Goal: Find specific page/section: Find specific page/section

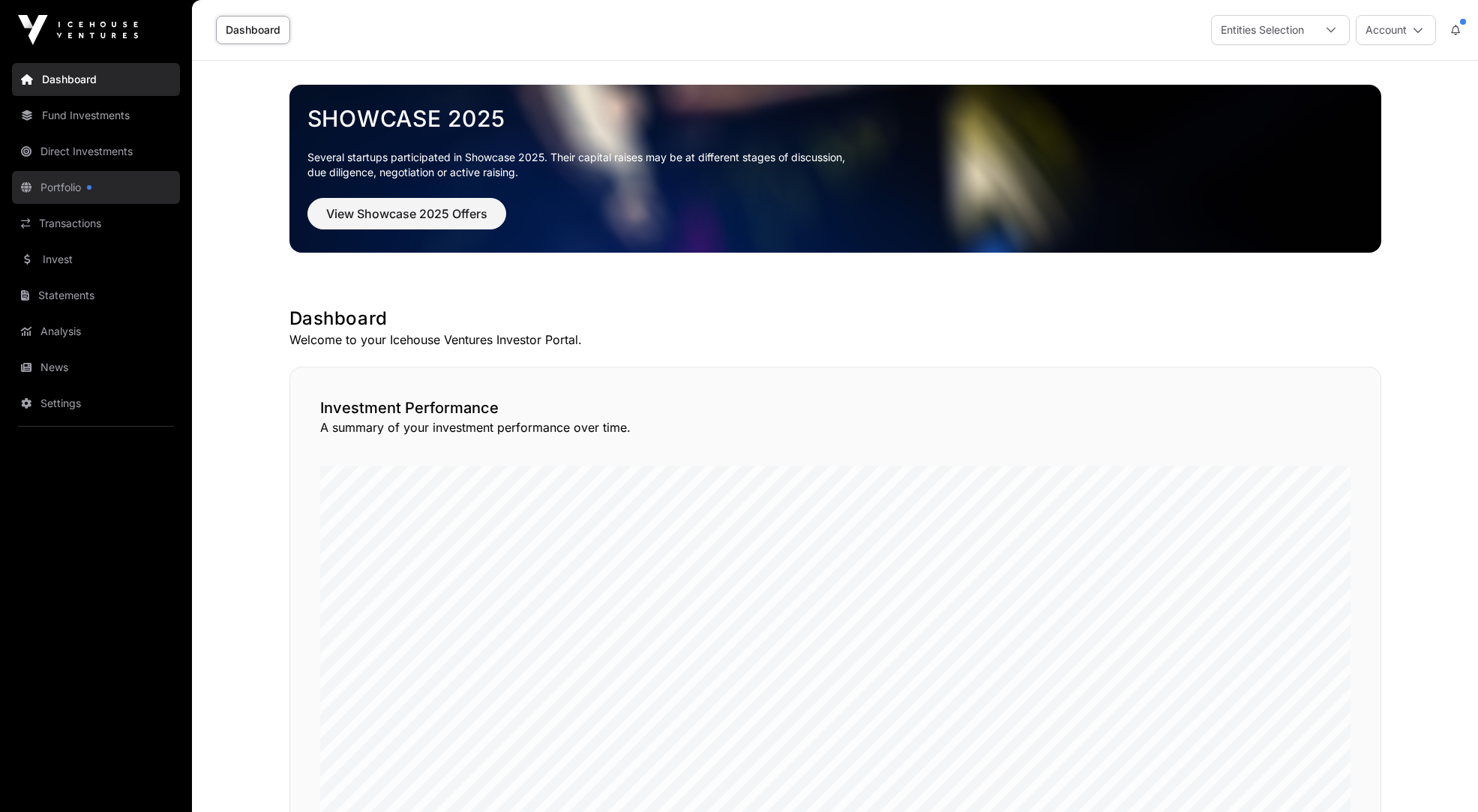
click at [60, 190] on link "Portfolio" at bounding box center [95, 186] width 168 height 33
click at [63, 190] on link "Portfolio" at bounding box center [95, 186] width 168 height 33
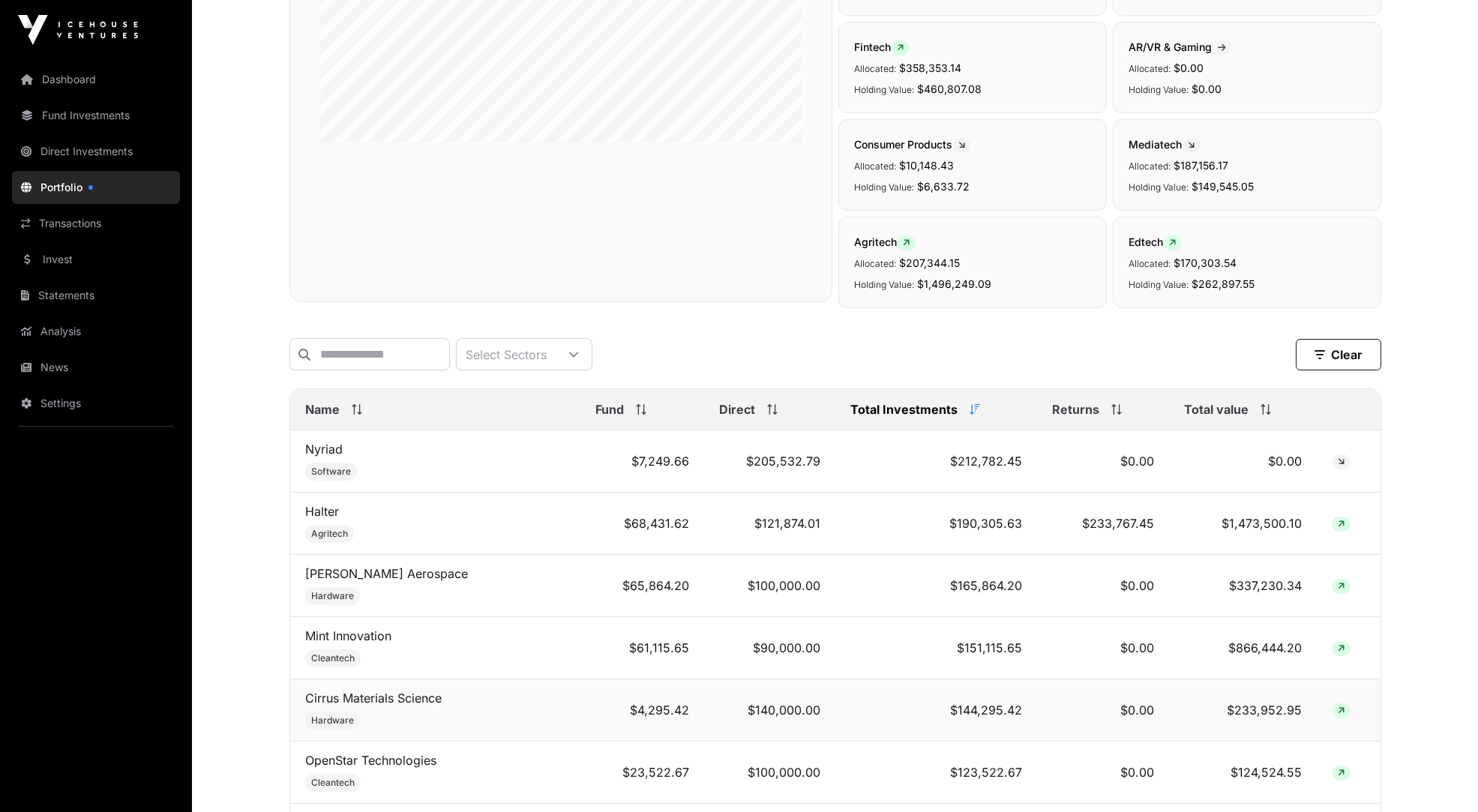
scroll to position [307, 0]
click at [335, 412] on span "Name" at bounding box center [322, 409] width 34 height 18
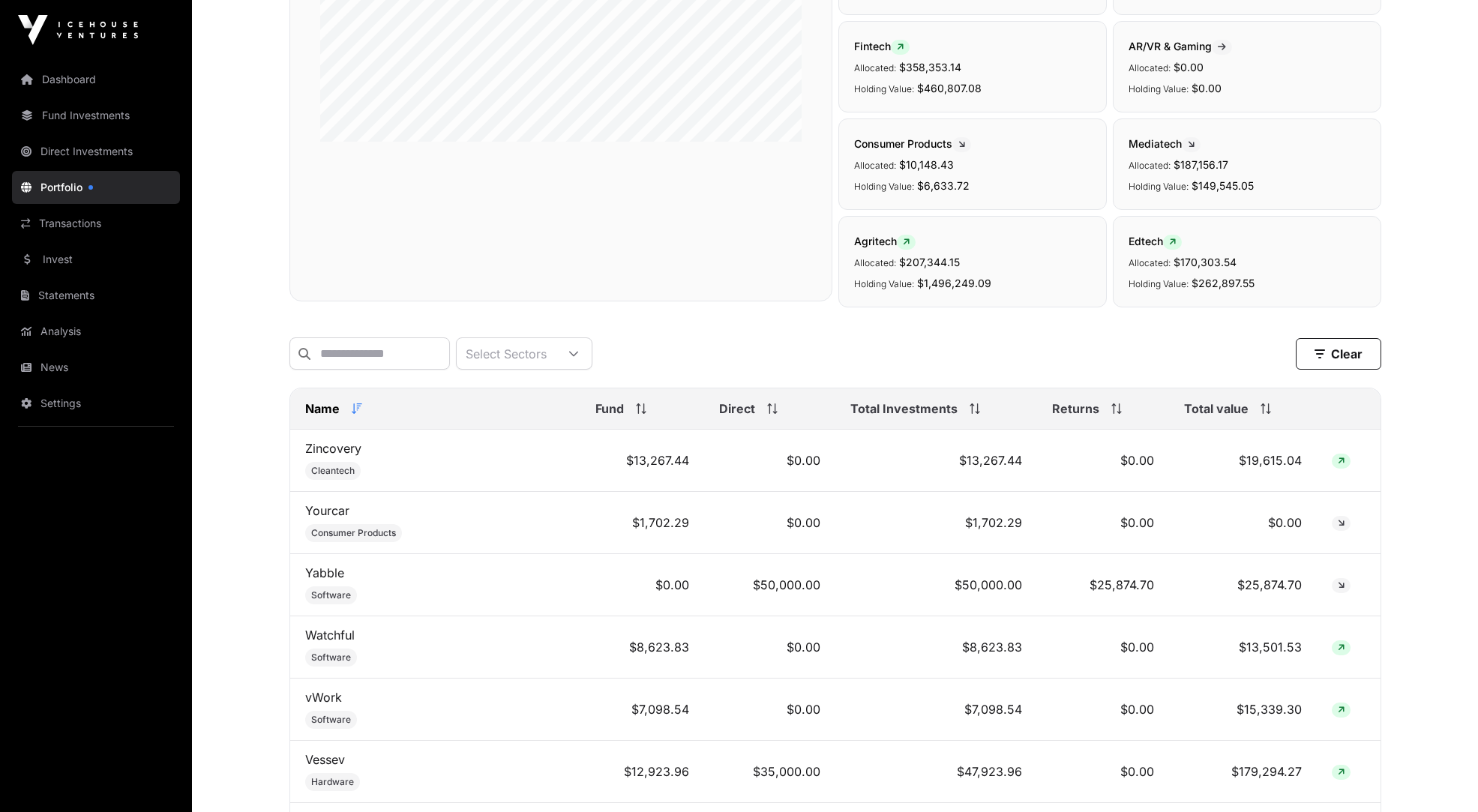
click at [335, 412] on span "Name" at bounding box center [322, 409] width 34 height 18
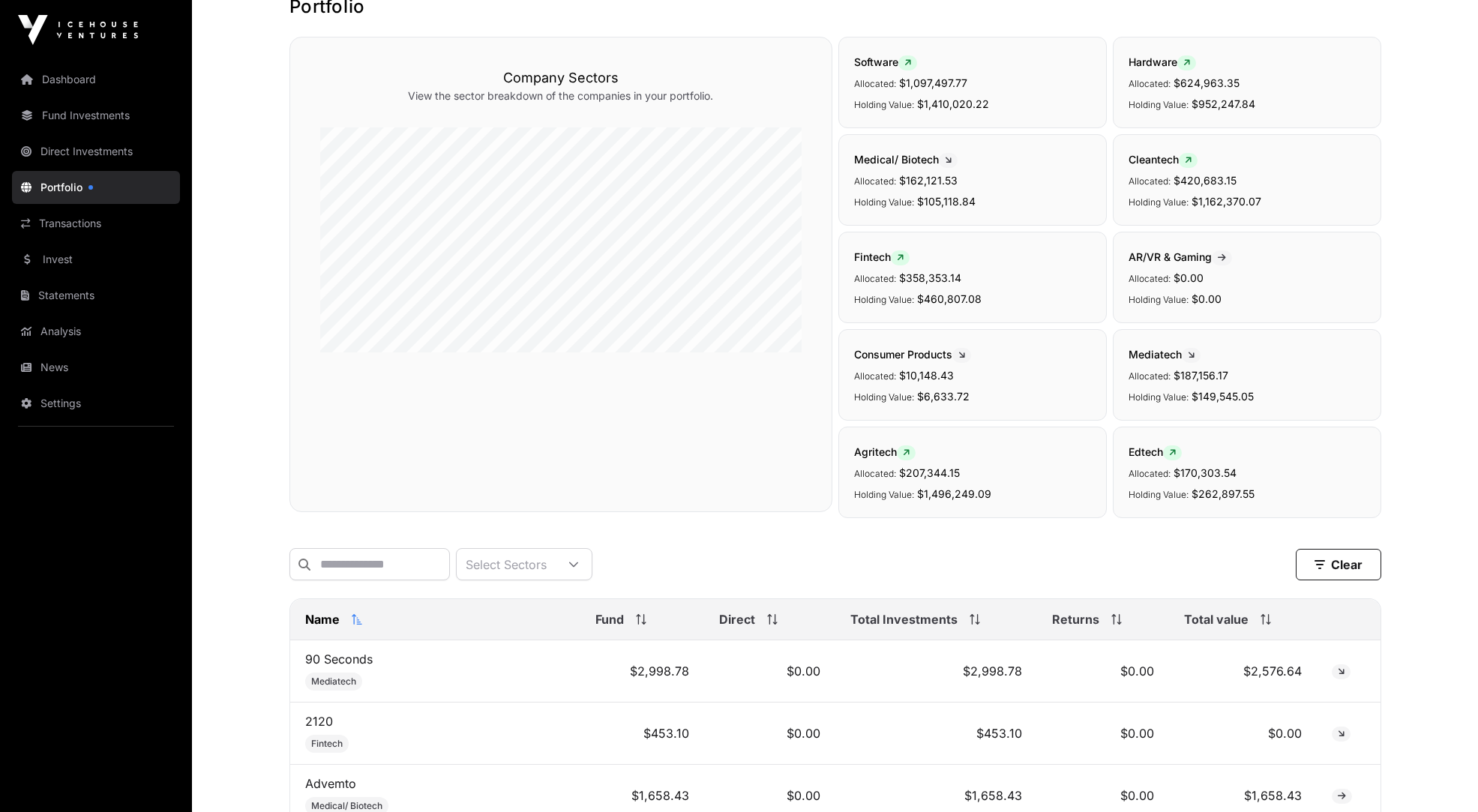
scroll to position [0, 0]
